Goal: Check status: Check status

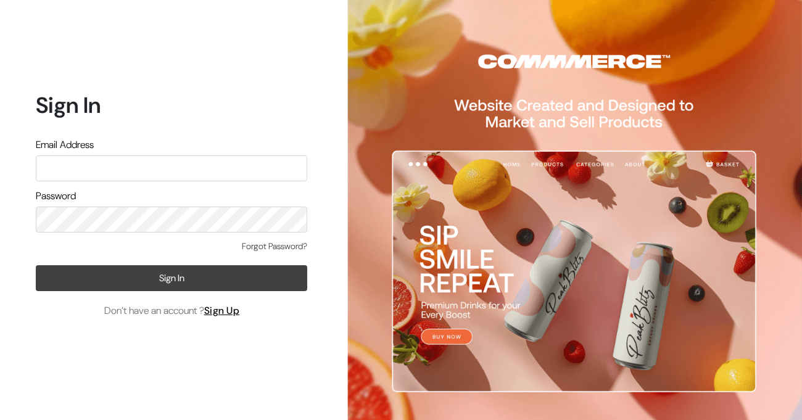
type input "[EMAIL_ADDRESS][DOMAIN_NAME]"
click at [172, 273] on button "Sign In" at bounding box center [171, 278] width 271 height 26
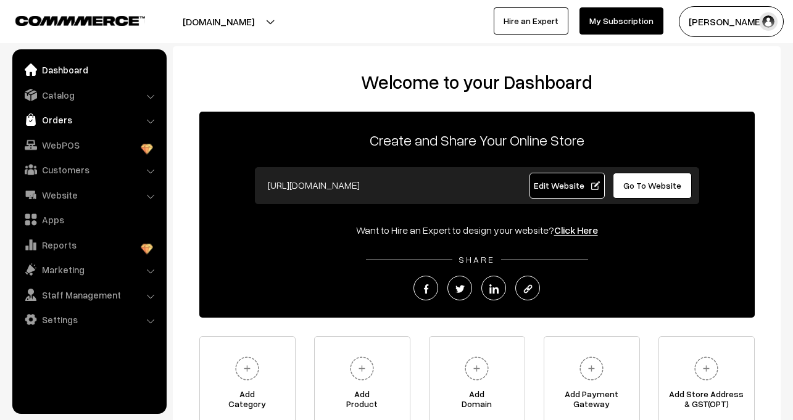
click at [127, 119] on link "Orders" at bounding box center [88, 120] width 147 height 22
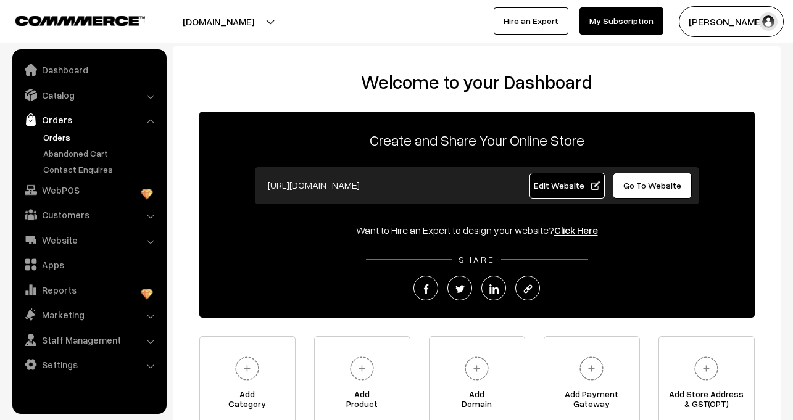
click at [76, 138] on link "Orders" at bounding box center [101, 137] width 122 height 13
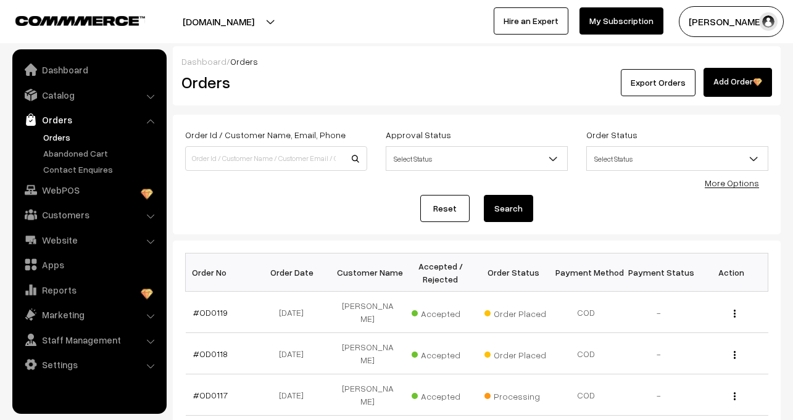
click at [52, 139] on link "Orders" at bounding box center [101, 137] width 122 height 13
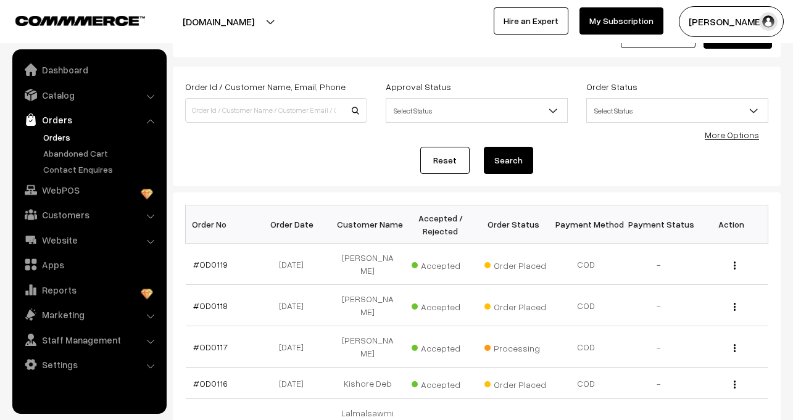
scroll to position [62, 0]
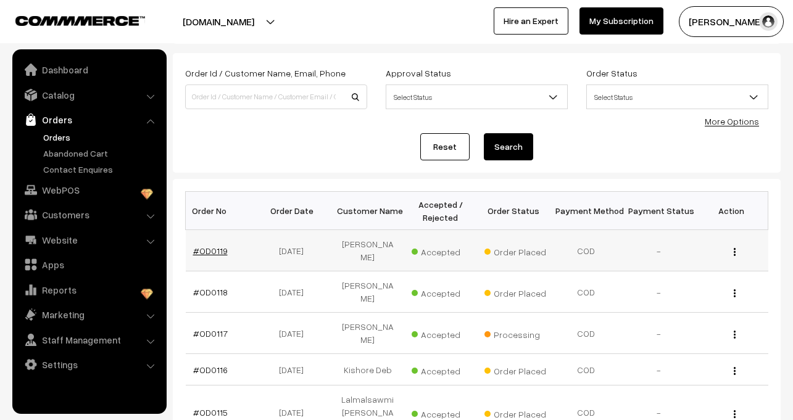
click at [206, 247] on link "#OD0119" at bounding box center [210, 251] width 35 height 10
